Goal: Task Accomplishment & Management: Use online tool/utility

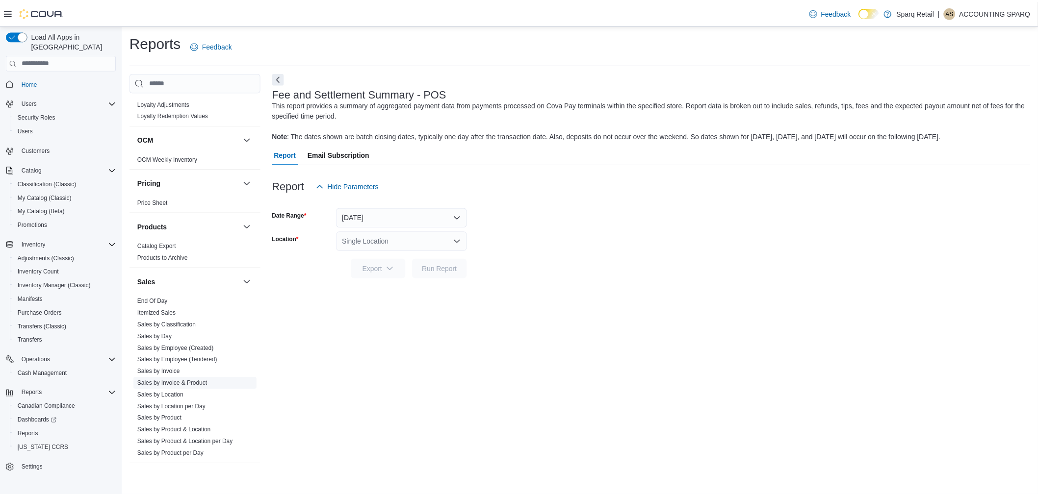
scroll to position [732, 0]
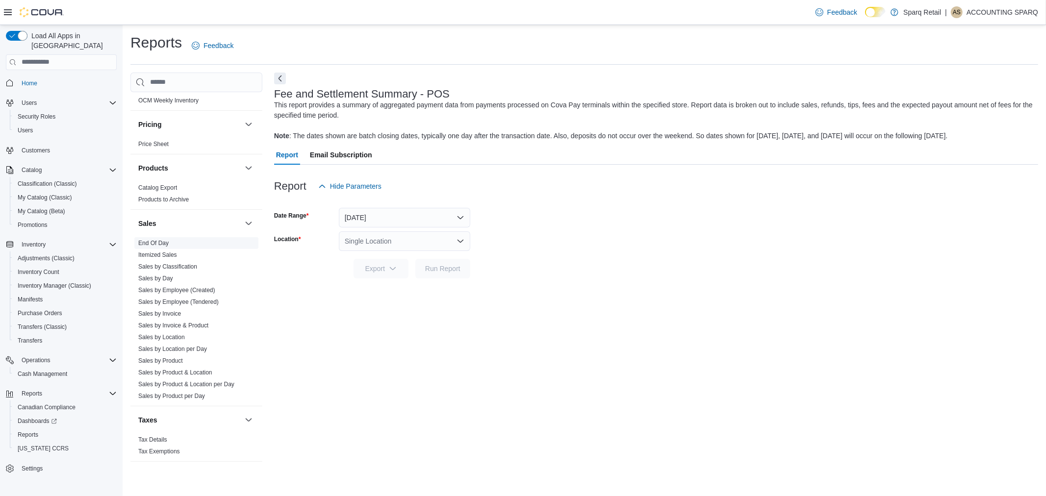
click at [149, 240] on link "End Of Day" at bounding box center [153, 243] width 30 height 7
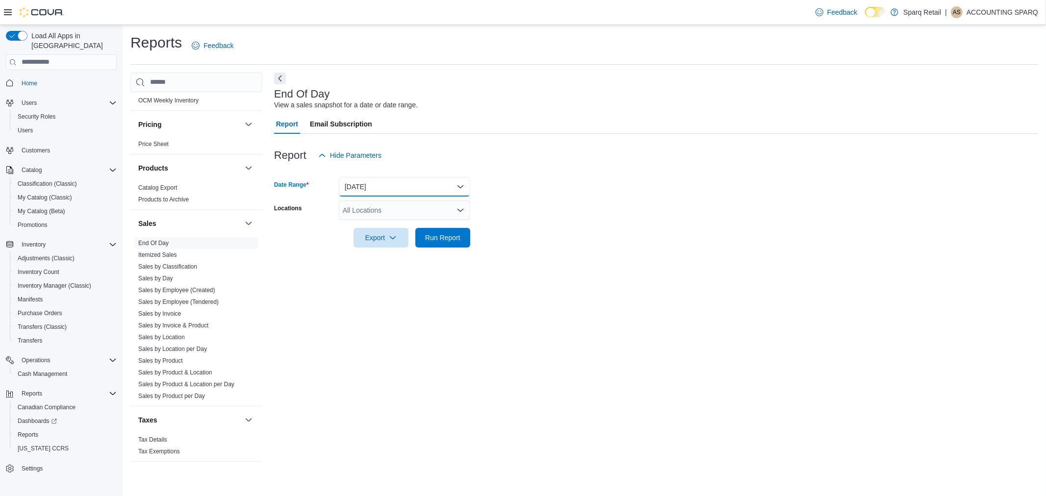
click at [408, 187] on button "[DATE]" at bounding box center [404, 187] width 131 height 20
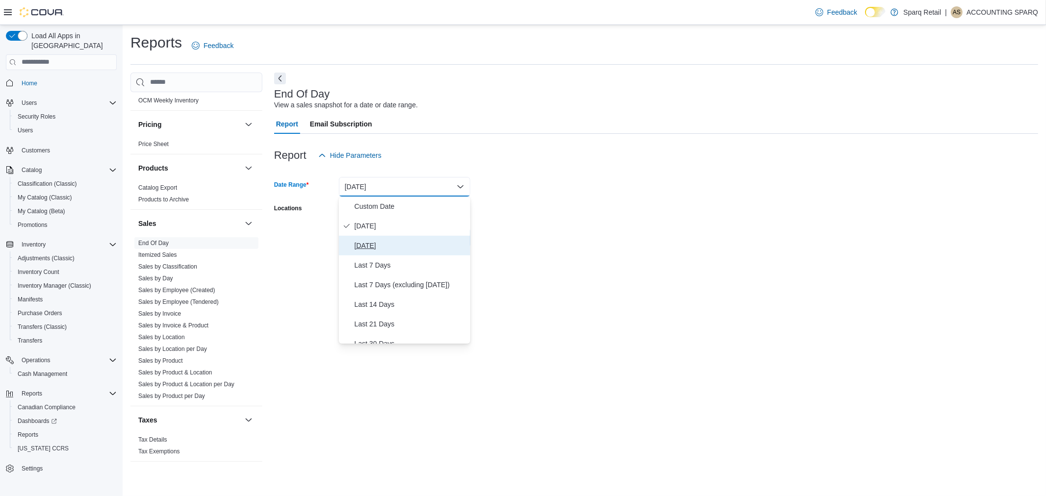
click at [382, 249] on span "[DATE]" at bounding box center [411, 246] width 112 height 12
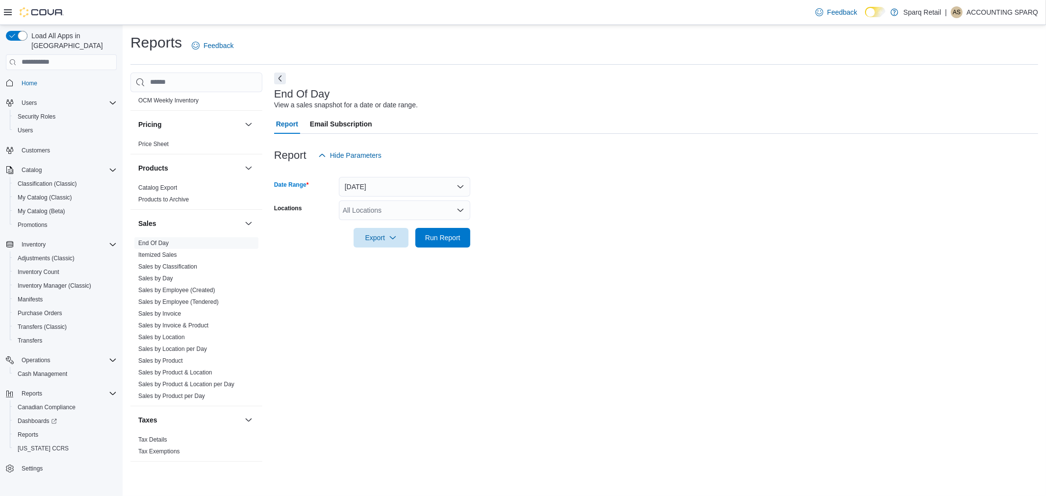
click at [380, 213] on div "All Locations" at bounding box center [404, 211] width 131 height 20
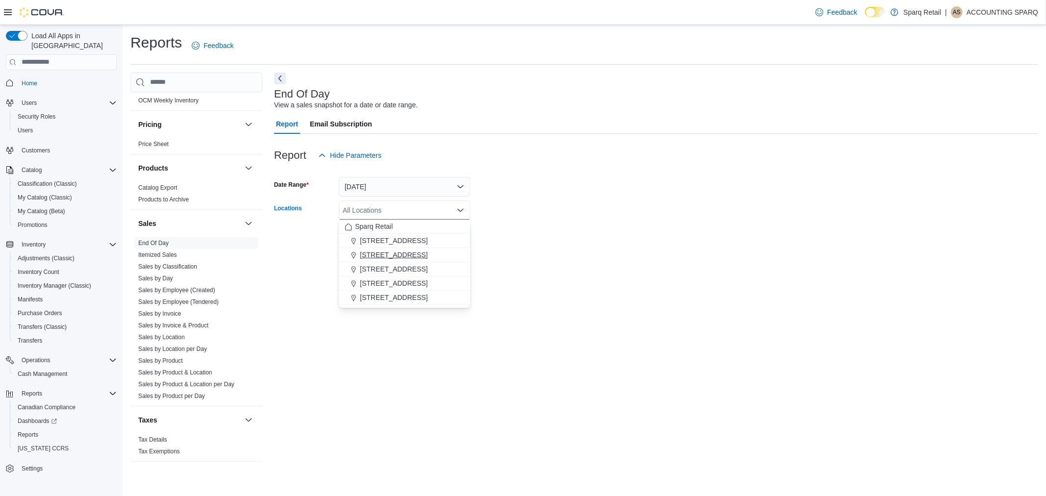
click at [406, 255] on span "[STREET_ADDRESS]" at bounding box center [394, 255] width 68 height 10
click at [584, 237] on form "Date Range [DATE] Locations [STREET_ADDRESS] Selected. [STREET_ADDRESS]. Press …" at bounding box center [656, 206] width 764 height 82
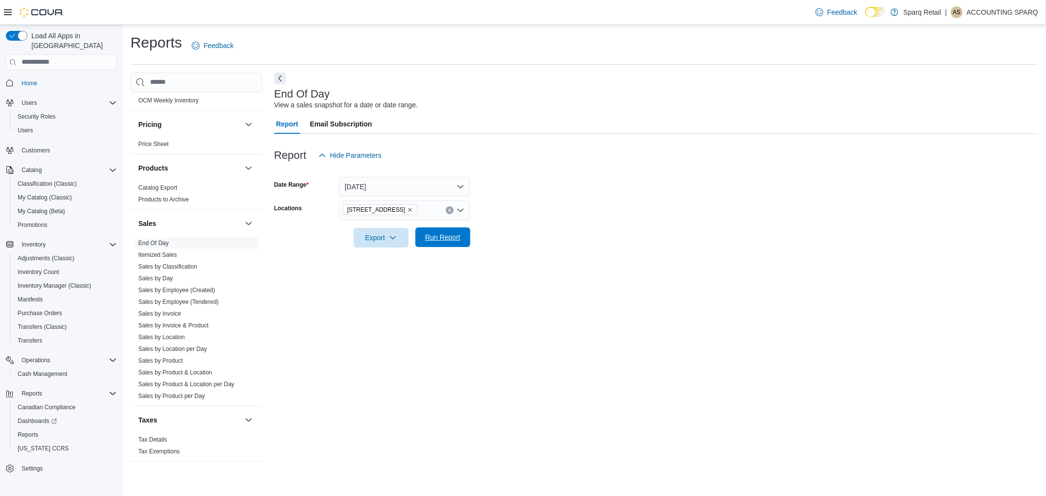
click at [427, 238] on span "Run Report" at bounding box center [442, 237] width 35 height 10
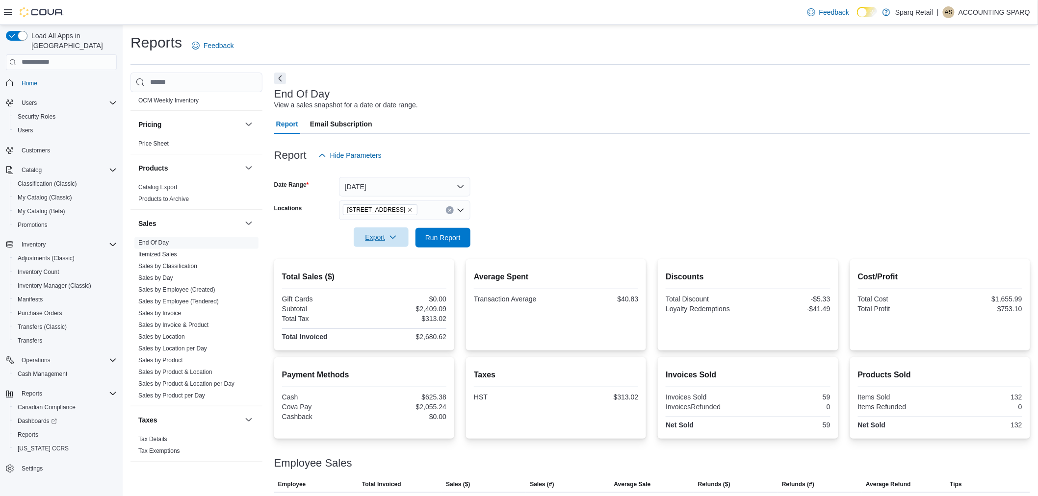
click at [371, 240] on span "Export" at bounding box center [380, 238] width 43 height 20
click at [539, 175] on div at bounding box center [652, 171] width 756 height 12
click at [382, 233] on span "Export" at bounding box center [380, 238] width 43 height 20
click at [370, 280] on span "Export to Pdf" at bounding box center [382, 277] width 44 height 8
click at [407, 209] on icon "Remove 2367 County Rd 45 from selection in this group" at bounding box center [410, 210] width 6 height 6
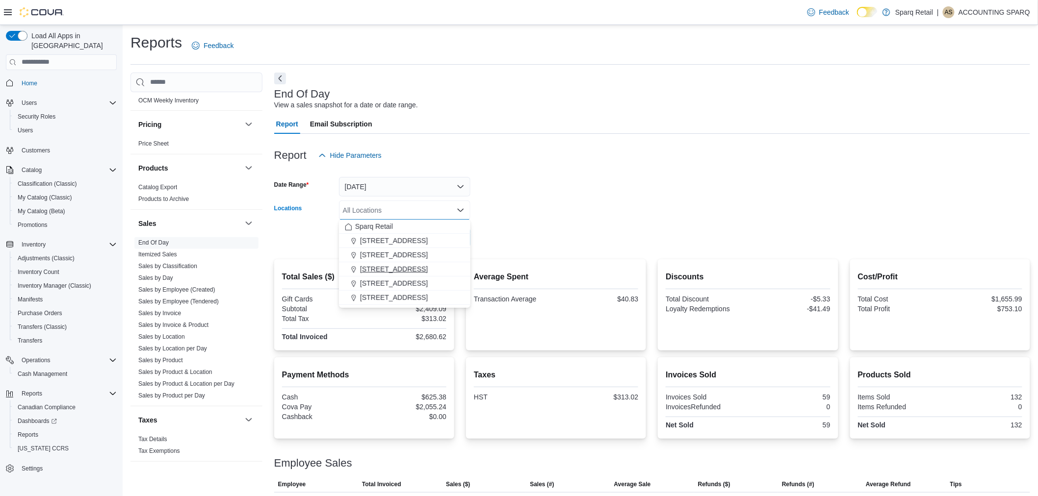
click at [409, 273] on span "[STREET_ADDRESS]" at bounding box center [394, 269] width 68 height 10
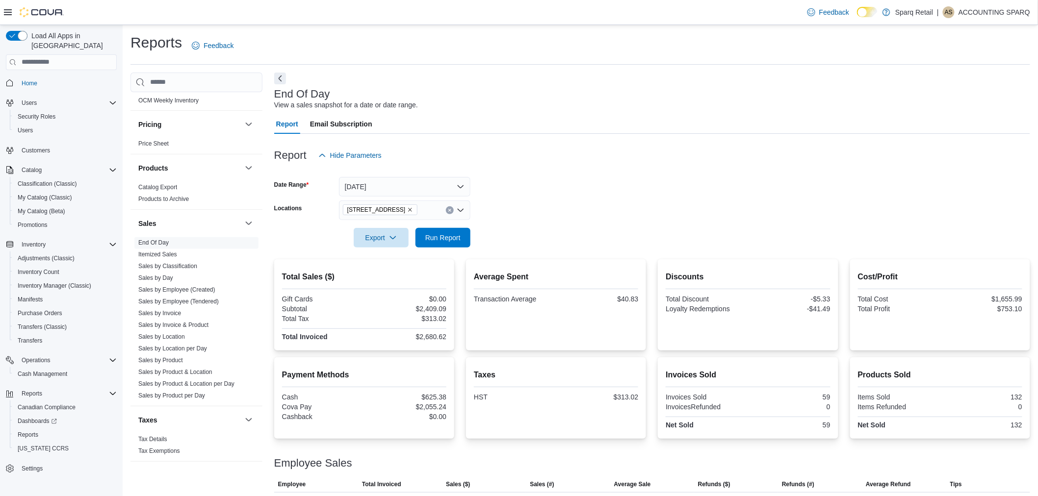
click at [517, 229] on form "Date Range [DATE] Locations [STREET_ADDRESS] Export Run Report" at bounding box center [652, 206] width 756 height 82
click at [445, 232] on span "Run Report" at bounding box center [442, 237] width 35 height 10
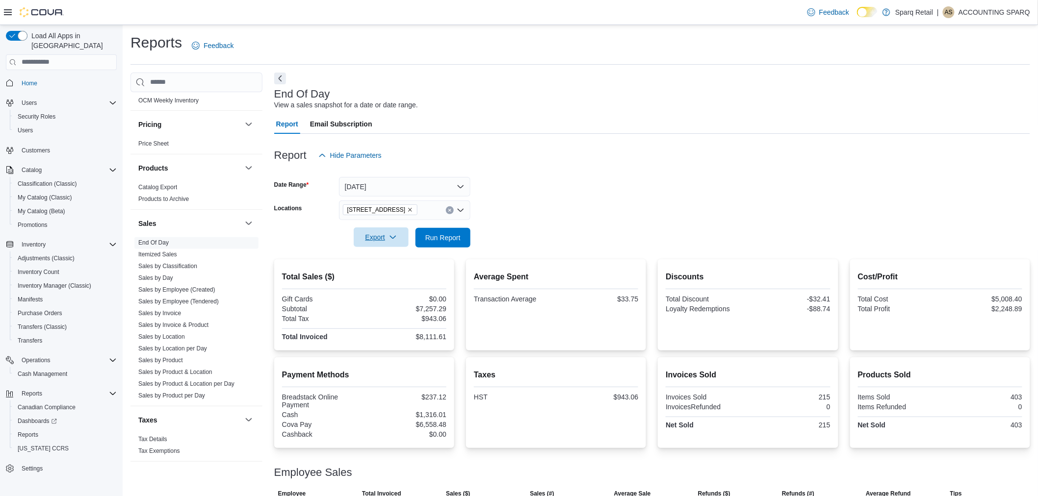
click at [381, 236] on span "Export" at bounding box center [380, 238] width 43 height 20
click at [390, 273] on span "Export to Pdf" at bounding box center [382, 277] width 44 height 8
click at [409, 209] on icon "Remove 24-809 Chemong Rd. from selection in this group" at bounding box center [410, 210] width 6 height 6
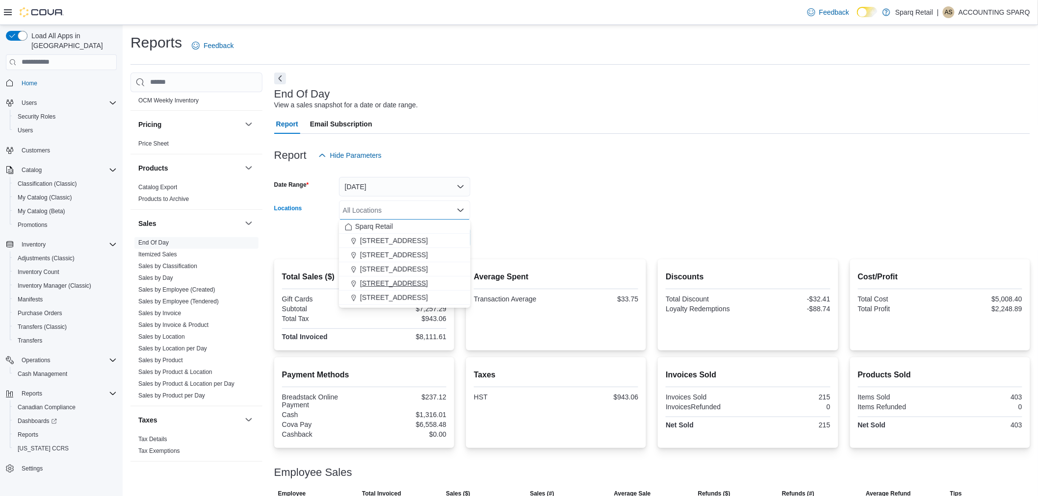
click at [404, 282] on span "[STREET_ADDRESS]" at bounding box center [394, 284] width 68 height 10
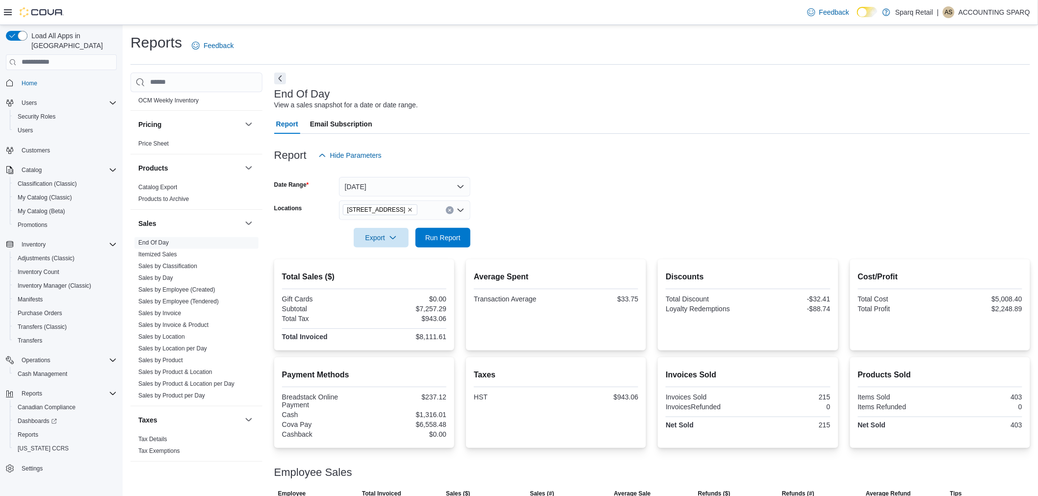
click at [589, 202] on form "Date Range [DATE] Locations [STREET_ADDRESS] Export Run Report" at bounding box center [652, 206] width 756 height 82
click at [447, 233] on span "Run Report" at bounding box center [442, 237] width 35 height 10
drag, startPoint x: 375, startPoint y: 235, endPoint x: 379, endPoint y: 242, distance: 7.5
click at [374, 235] on span "Export" at bounding box center [380, 238] width 43 height 20
click at [389, 277] on span "Export to Pdf" at bounding box center [382, 277] width 44 height 8
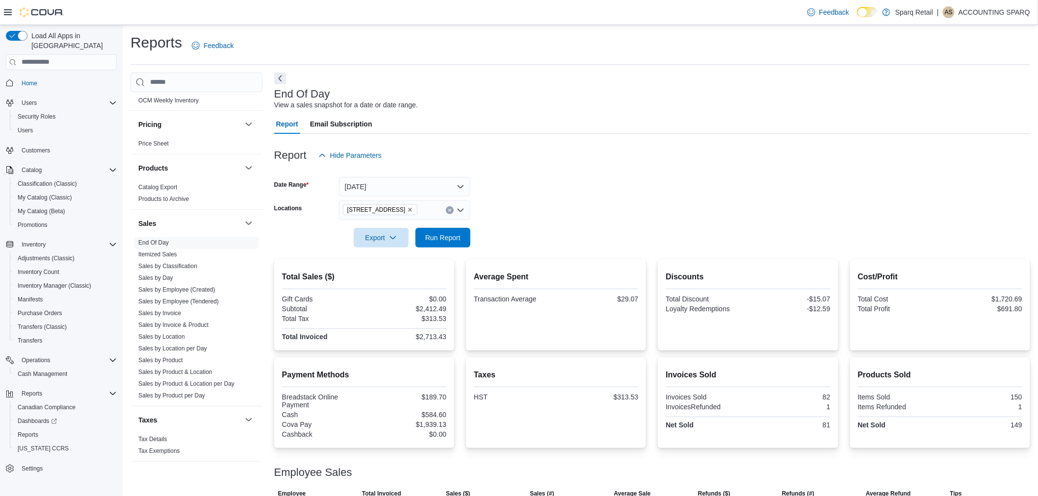
click at [550, 180] on form "Date Range [DATE] Locations [STREET_ADDRESS] Export Run Report" at bounding box center [652, 206] width 756 height 82
click at [407, 209] on icon "Remove 340 Charlotte Street from selection in this group" at bounding box center [410, 210] width 6 height 6
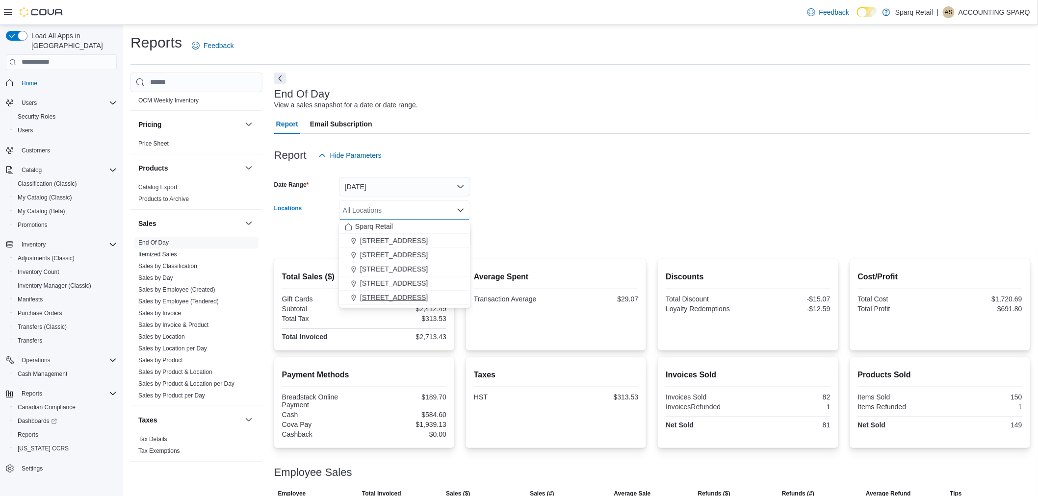
click at [396, 297] on span "[STREET_ADDRESS]" at bounding box center [394, 298] width 68 height 10
click at [581, 204] on form "Date Range [DATE] Locations [STREET_ADDRESS] Selected. 4-861 Lansdowne [GEOGRAP…" at bounding box center [652, 206] width 756 height 82
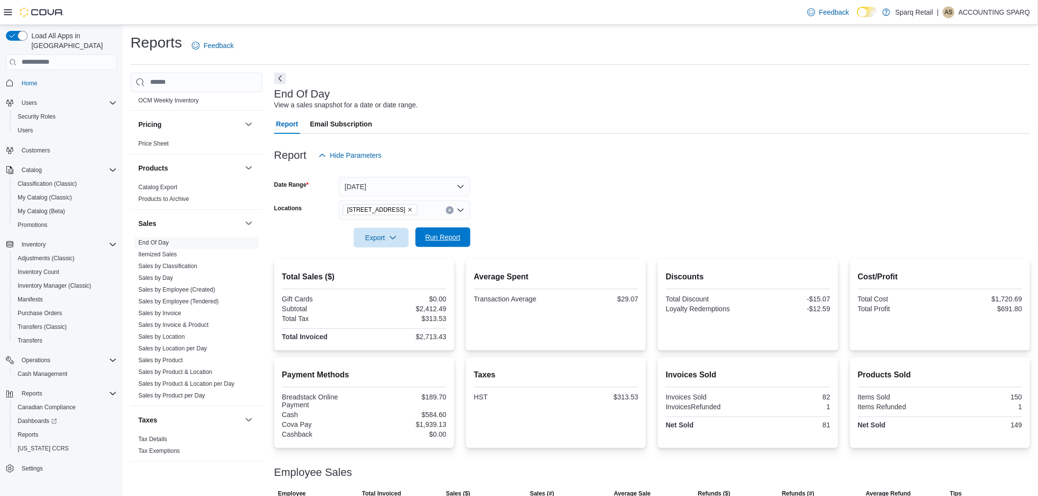
click at [446, 239] on span "Run Report" at bounding box center [442, 237] width 35 height 10
click at [432, 238] on span "Run Report" at bounding box center [442, 237] width 35 height 10
click at [368, 237] on span "Export" at bounding box center [380, 238] width 43 height 20
click at [374, 276] on span "Export to Pdf" at bounding box center [382, 277] width 44 height 8
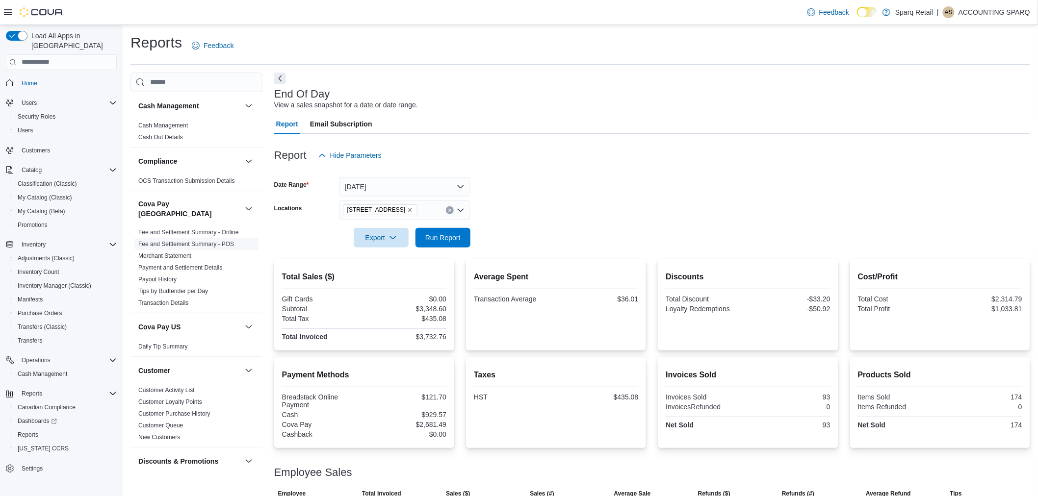
drag, startPoint x: 194, startPoint y: 237, endPoint x: 214, endPoint y: 232, distance: 20.7
click at [194, 241] on link "Fee and Settlement Summary - POS" at bounding box center [186, 244] width 96 height 7
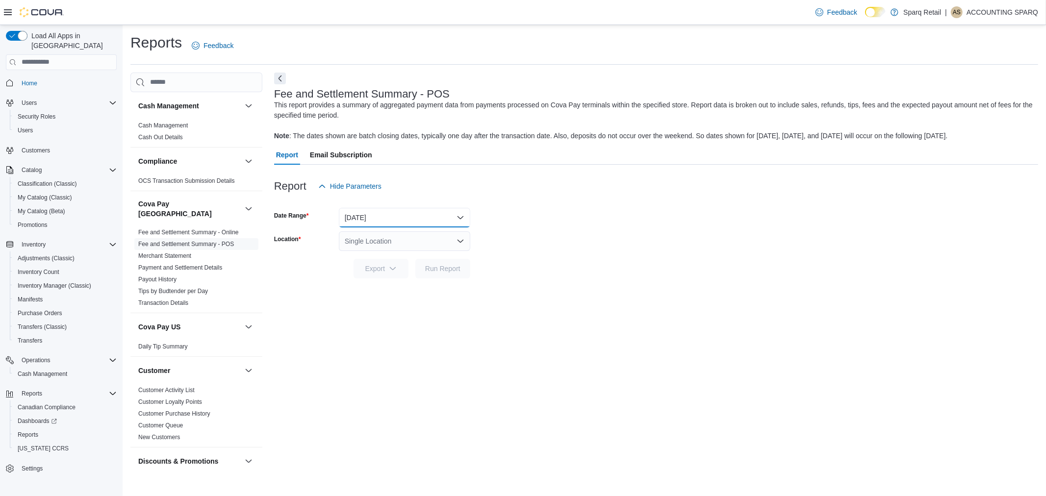
click at [409, 213] on button "[DATE]" at bounding box center [404, 218] width 131 height 20
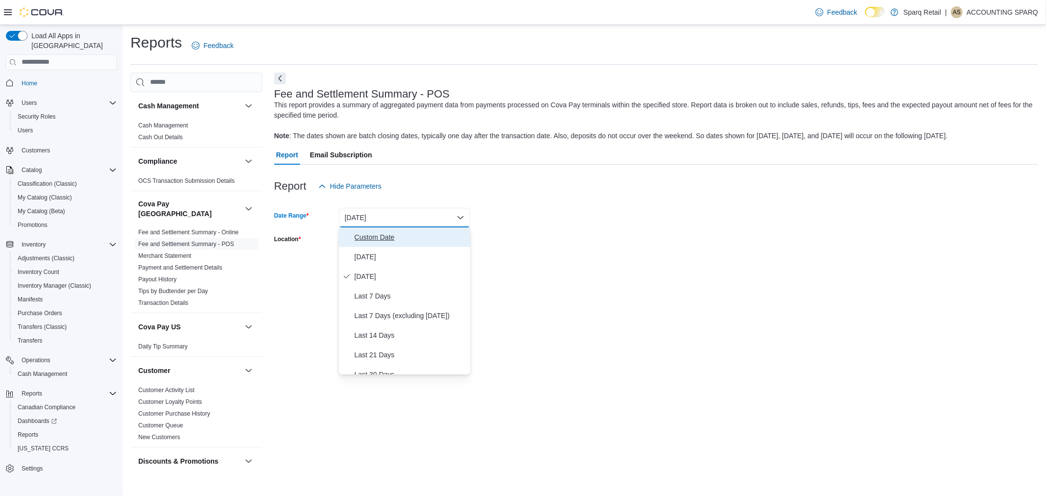
click at [415, 232] on span "Custom Date" at bounding box center [411, 237] width 112 height 12
click at [339, 228] on button "Custom Date" at bounding box center [404, 238] width 131 height 20
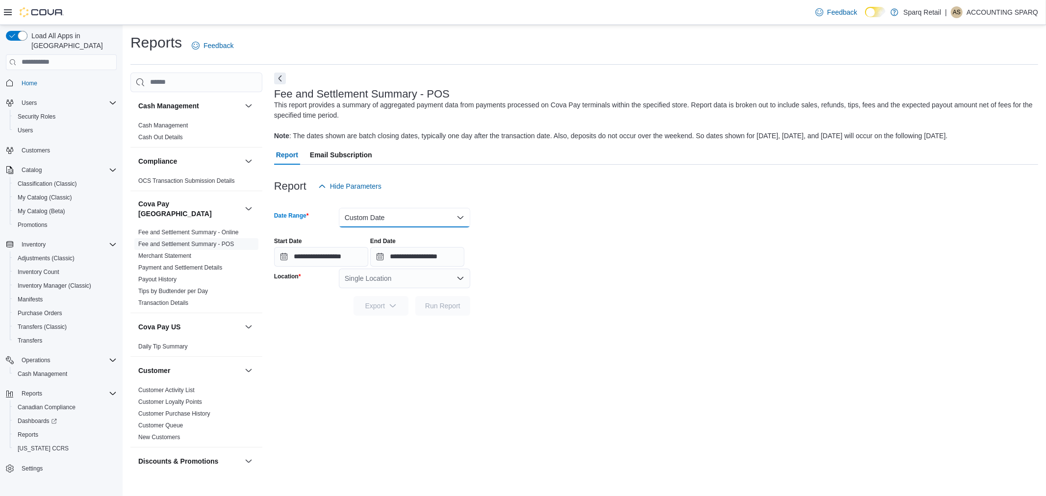
click at [339, 208] on button "Custom Date" at bounding box center [404, 218] width 131 height 20
click at [665, 327] on div at bounding box center [656, 322] width 764 height 12
click at [464, 258] on input "**********" at bounding box center [417, 257] width 94 height 20
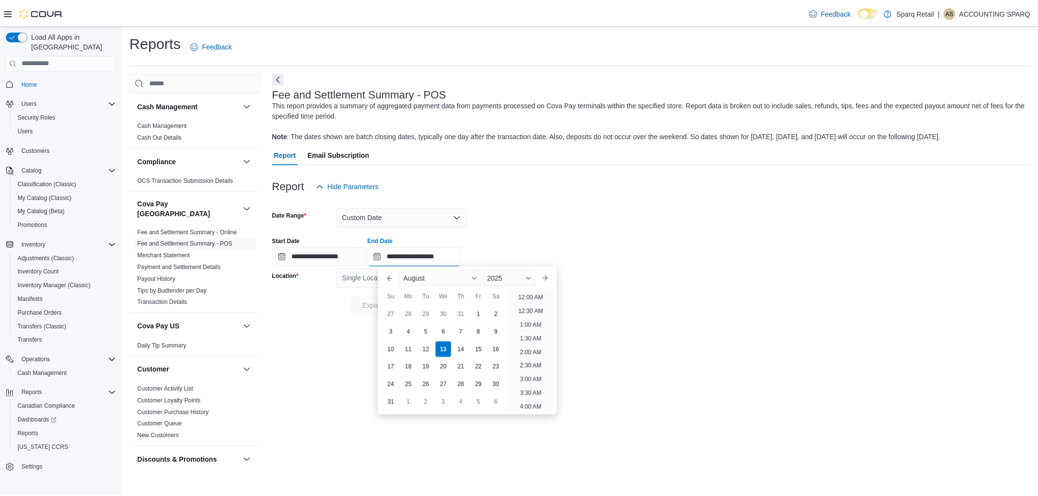
scroll to position [539, 0]
click at [407, 350] on div "11" at bounding box center [412, 350] width 16 height 16
type input "**********"
click at [533, 226] on form "**********" at bounding box center [656, 256] width 764 height 120
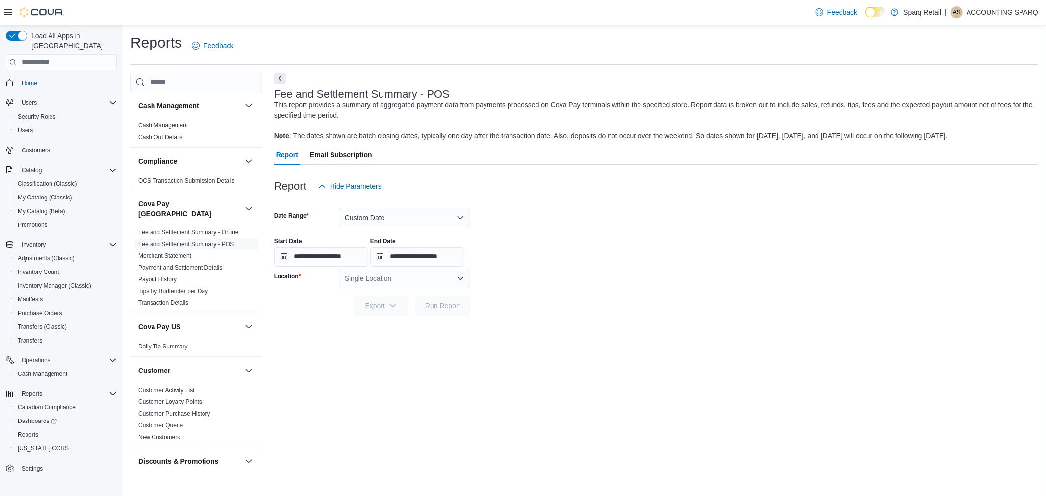
click at [437, 273] on div "Single Location" at bounding box center [404, 279] width 131 height 20
click at [418, 324] on span "[STREET_ADDRESS]" at bounding box center [406, 323] width 68 height 10
click at [511, 321] on div at bounding box center [656, 322] width 764 height 12
click at [445, 302] on span "Run Report" at bounding box center [442, 306] width 35 height 10
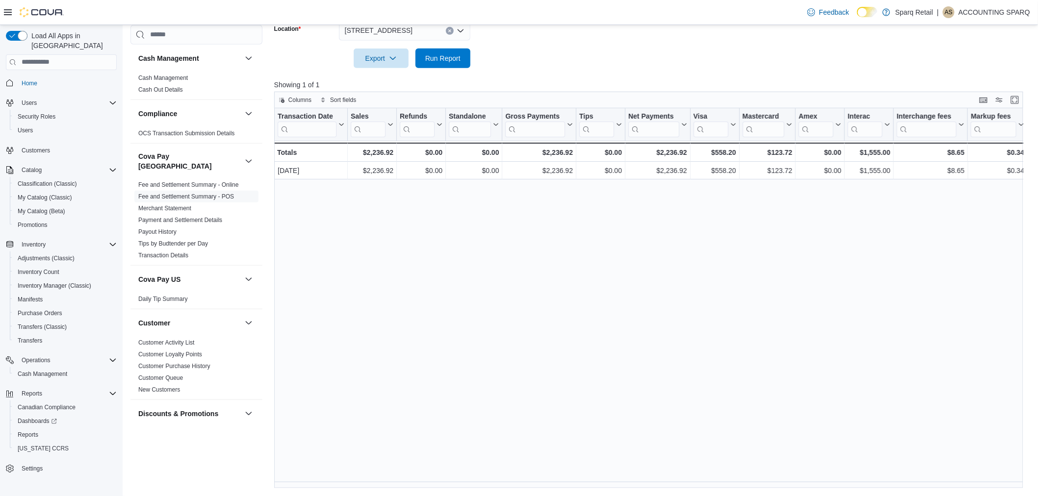
scroll to position [0, 467]
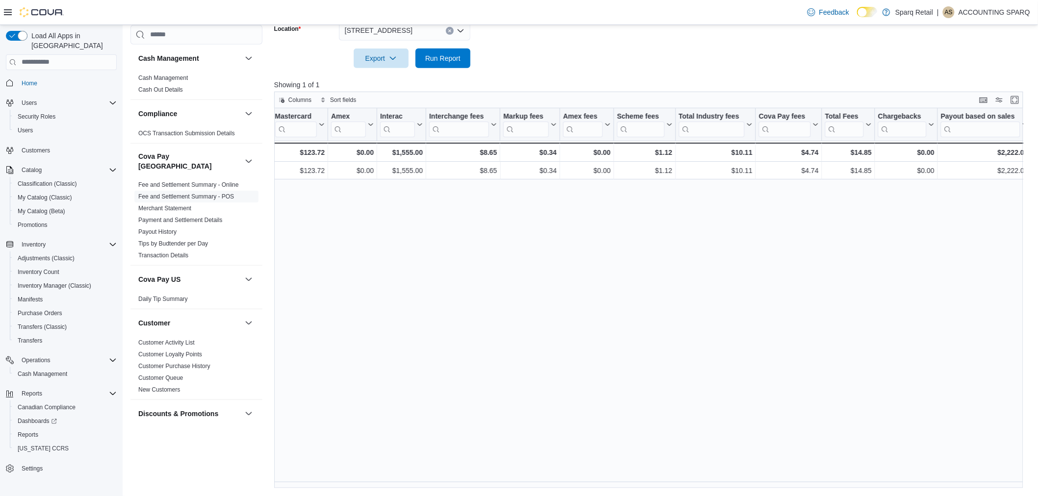
click at [386, 35] on span "[STREET_ADDRESS]" at bounding box center [379, 31] width 68 height 12
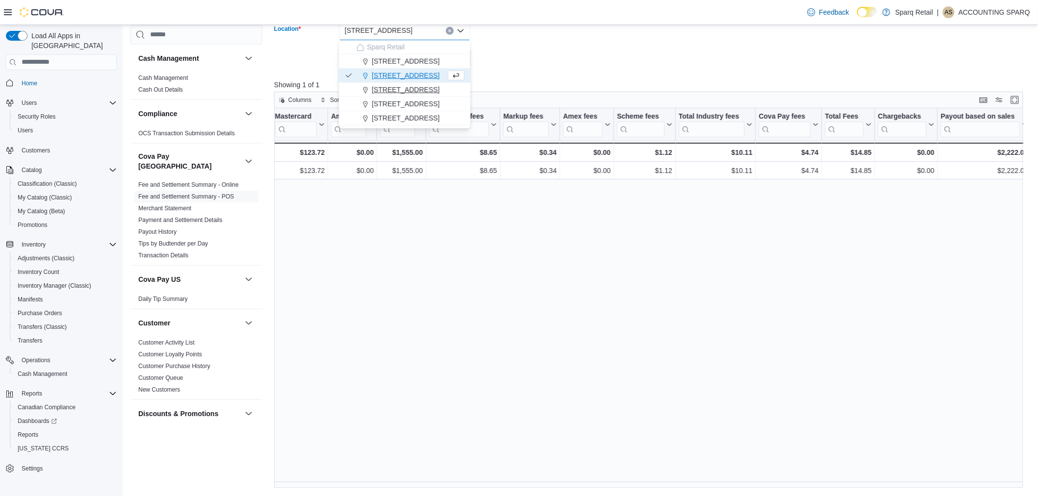
click at [399, 89] on span "[STREET_ADDRESS]" at bounding box center [406, 90] width 68 height 10
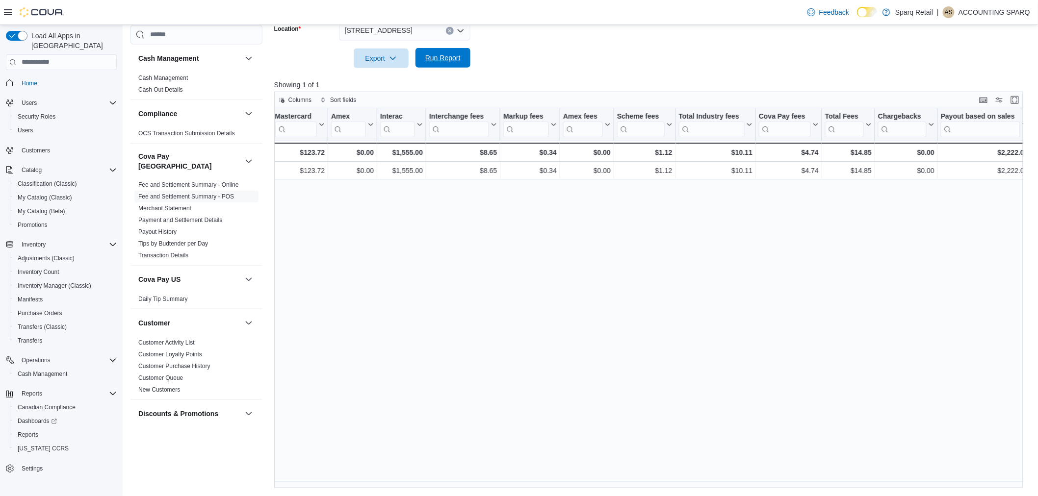
click at [434, 59] on span "Run Report" at bounding box center [442, 58] width 35 height 10
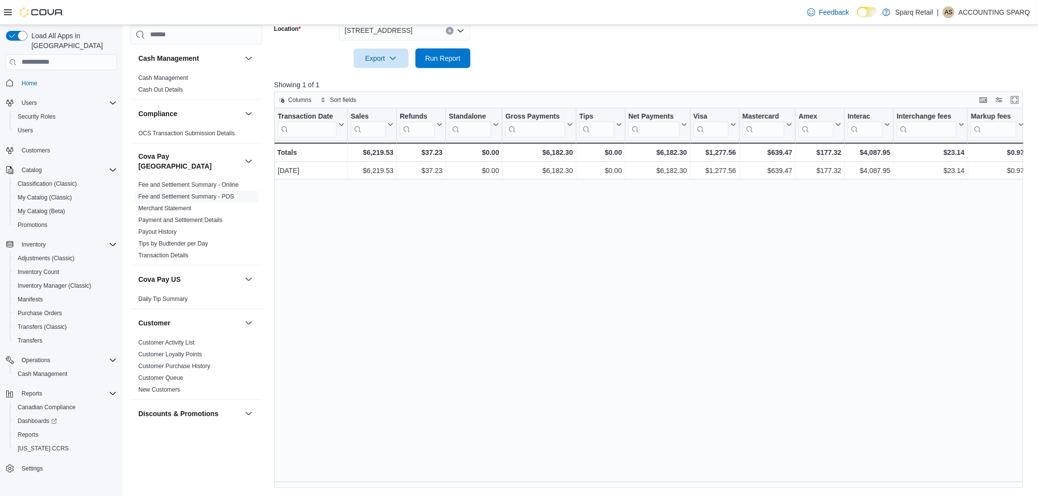
scroll to position [0, 467]
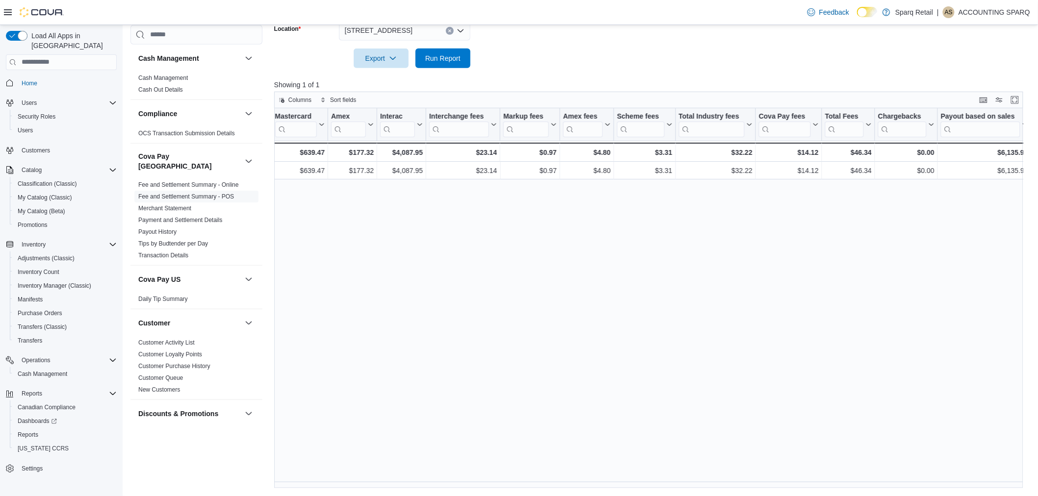
click at [423, 33] on div "[STREET_ADDRESS]" at bounding box center [404, 31] width 131 height 20
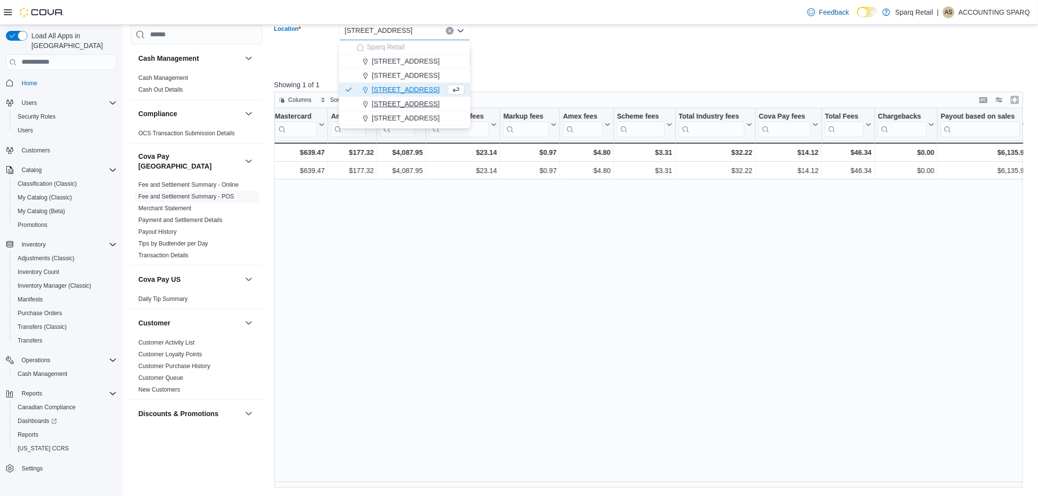
click at [403, 104] on span "[STREET_ADDRESS]" at bounding box center [406, 104] width 68 height 10
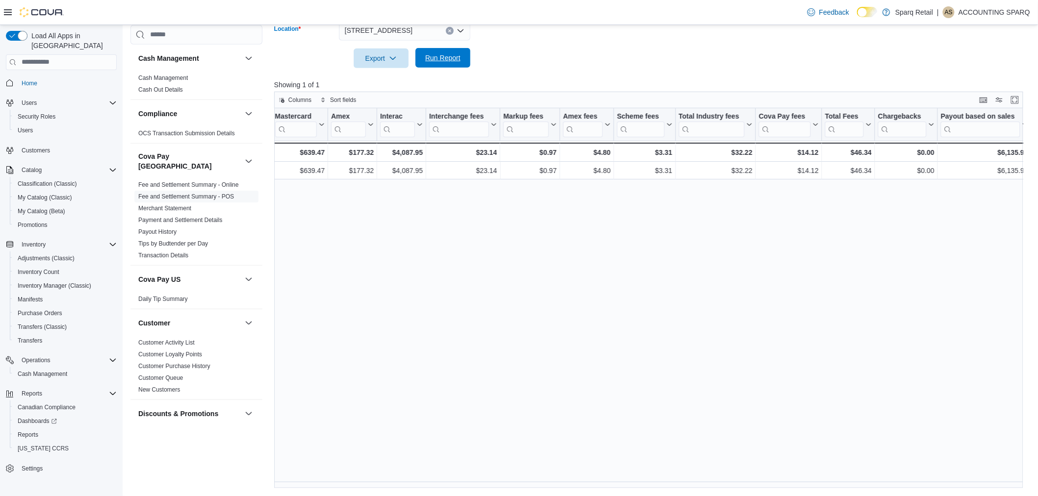
drag, startPoint x: 502, startPoint y: 59, endPoint x: 459, endPoint y: 58, distance: 42.2
click at [500, 58] on form "**********" at bounding box center [652, 9] width 757 height 120
click at [439, 58] on span "Run Report" at bounding box center [442, 58] width 35 height 10
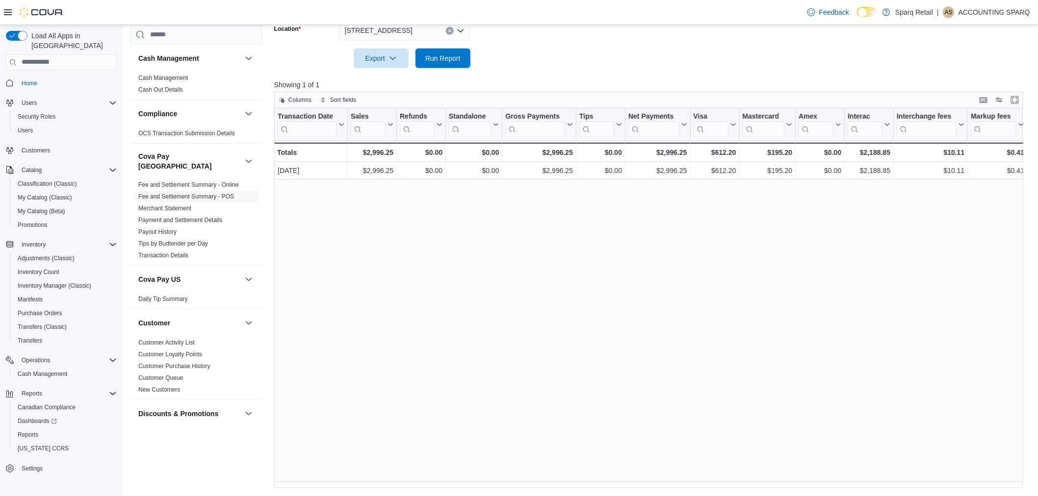
scroll to position [0, 467]
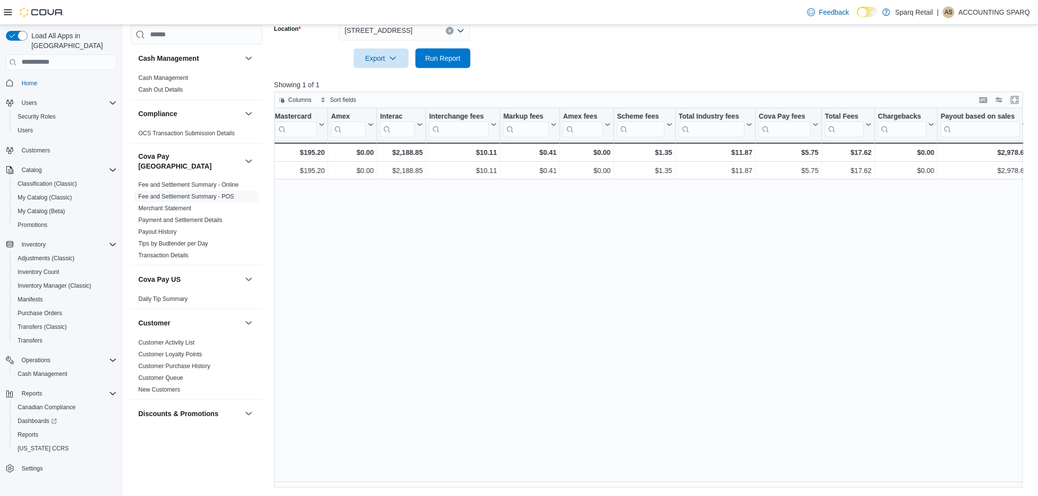
click at [417, 31] on div "[STREET_ADDRESS]" at bounding box center [404, 31] width 131 height 20
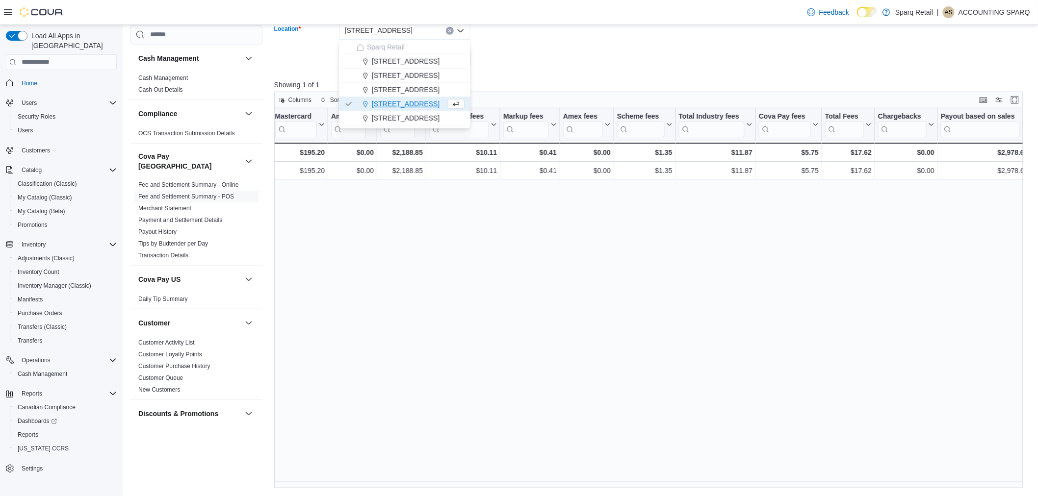
drag, startPoint x: 424, startPoint y: 117, endPoint x: 427, endPoint y: 106, distance: 10.7
click at [423, 117] on span "[STREET_ADDRESS]" at bounding box center [406, 118] width 68 height 10
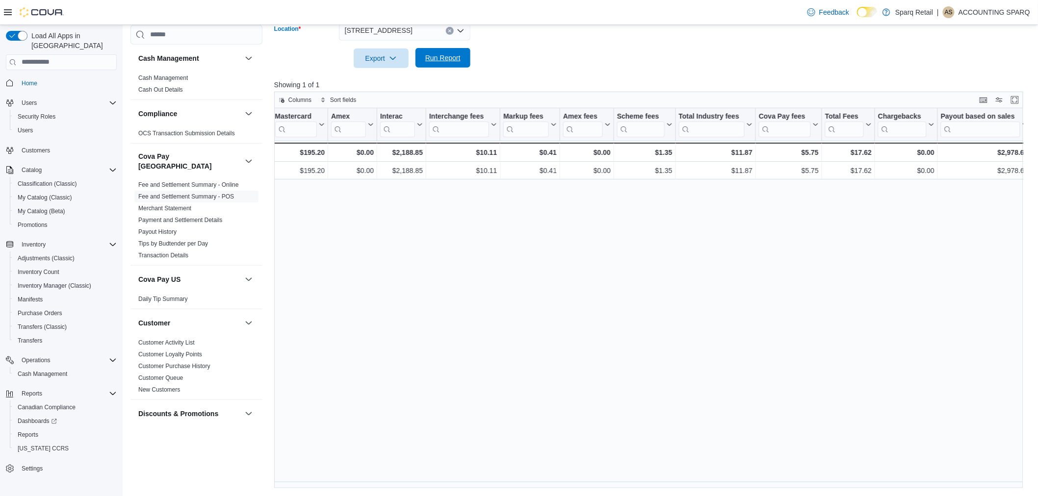
click at [430, 59] on span "Run Report" at bounding box center [442, 58] width 35 height 10
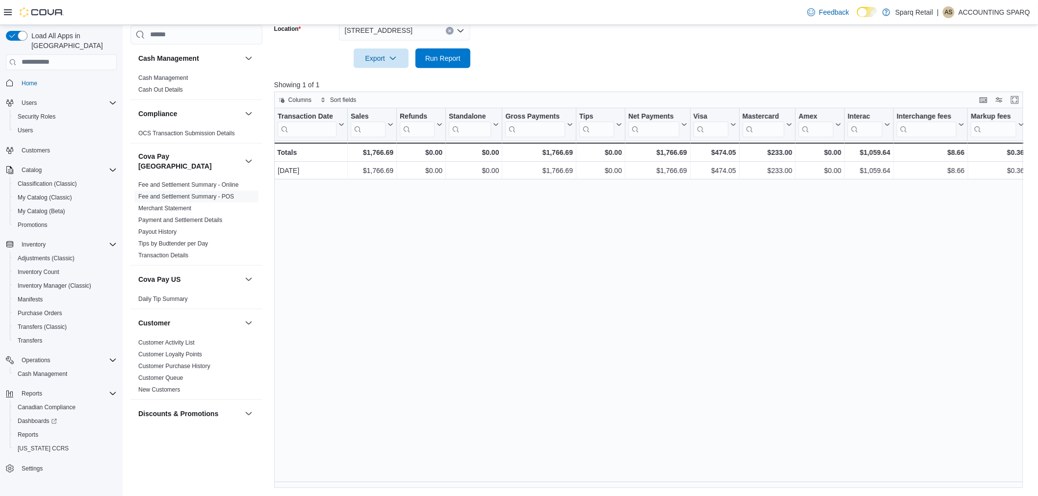
scroll to position [0, 467]
